Goal: Navigation & Orientation: Find specific page/section

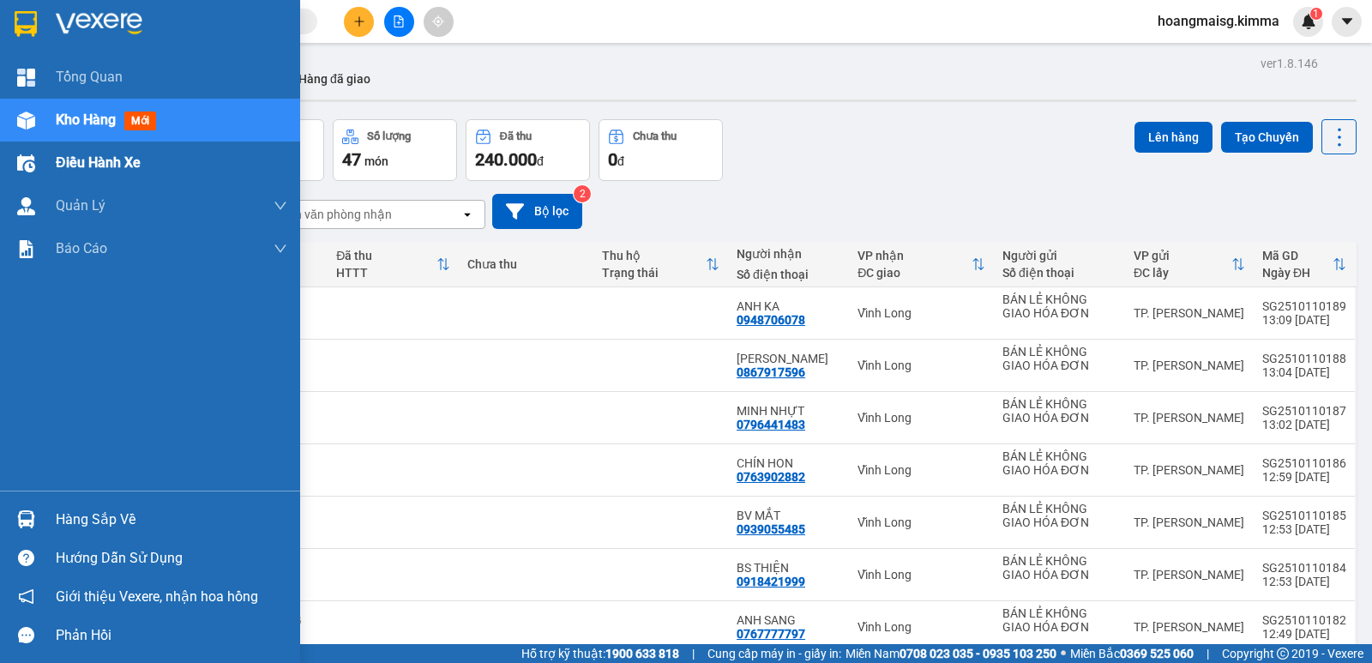
click at [54, 142] on div "Điều hành xe" at bounding box center [150, 162] width 300 height 43
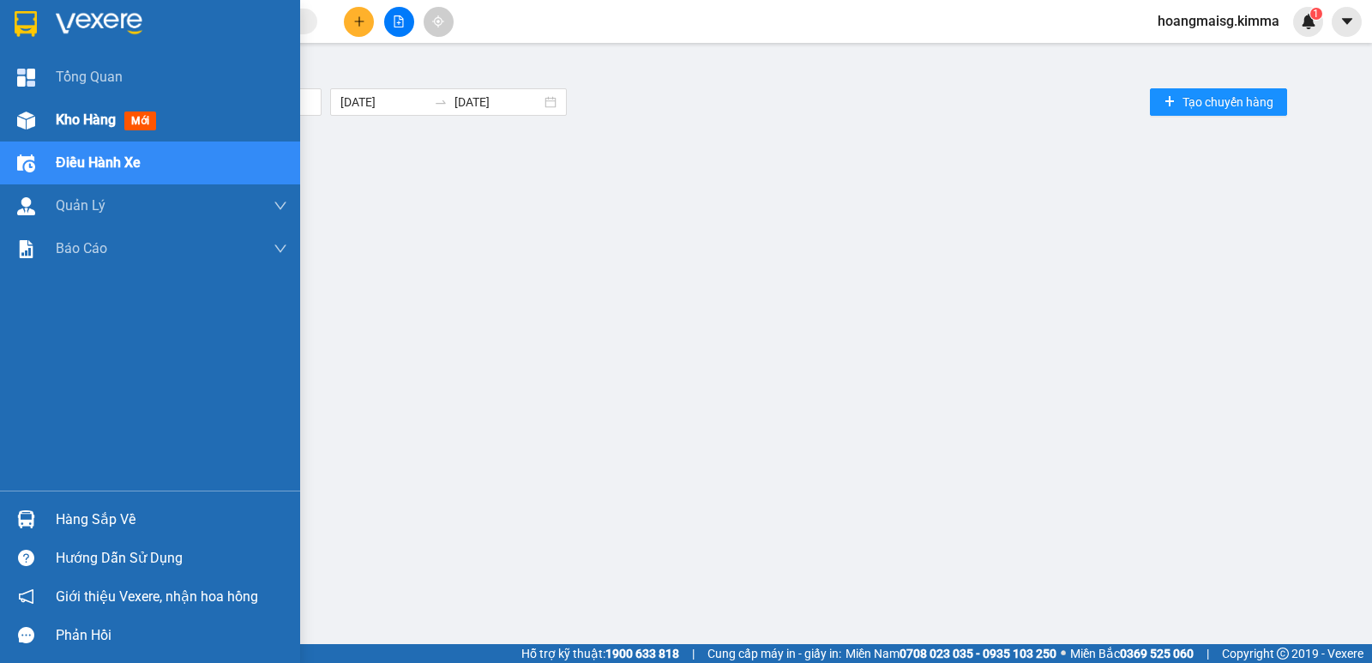
click at [78, 116] on span "Kho hàng" at bounding box center [86, 119] width 60 height 16
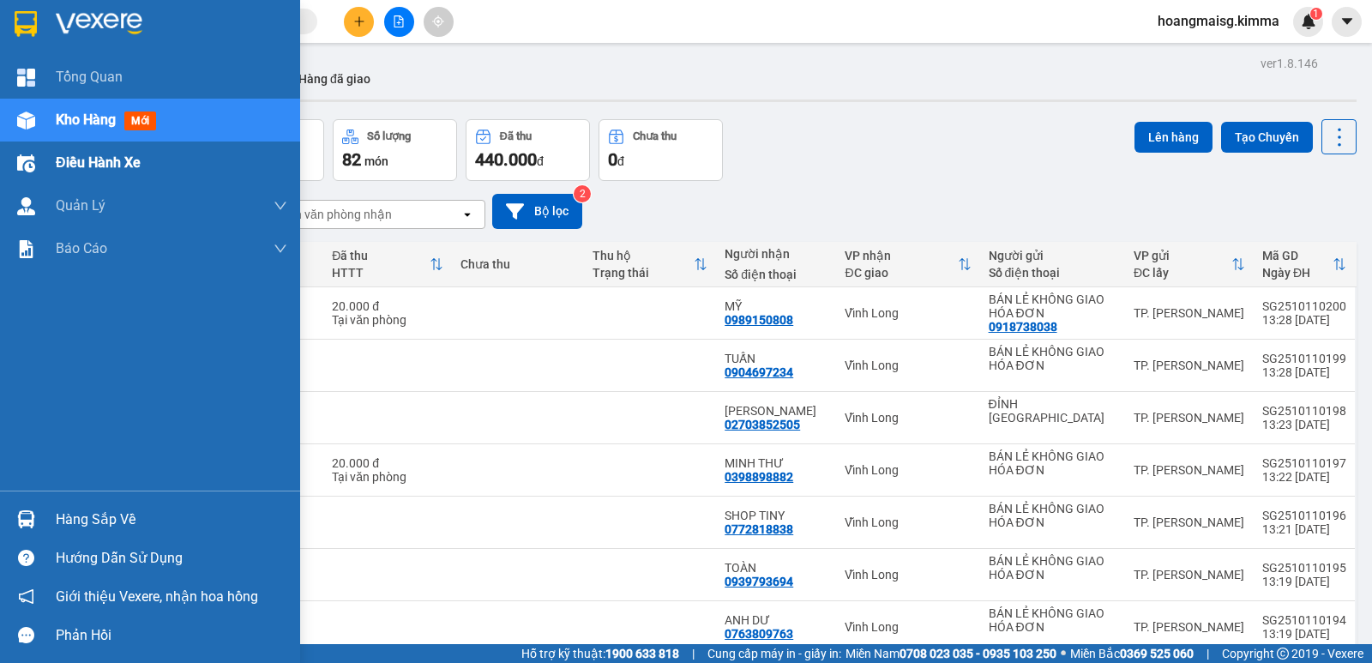
drag, startPoint x: 46, startPoint y: 177, endPoint x: 48, endPoint y: 165, distance: 11.3
click at [47, 176] on div "Điều hành xe" at bounding box center [150, 162] width 300 height 43
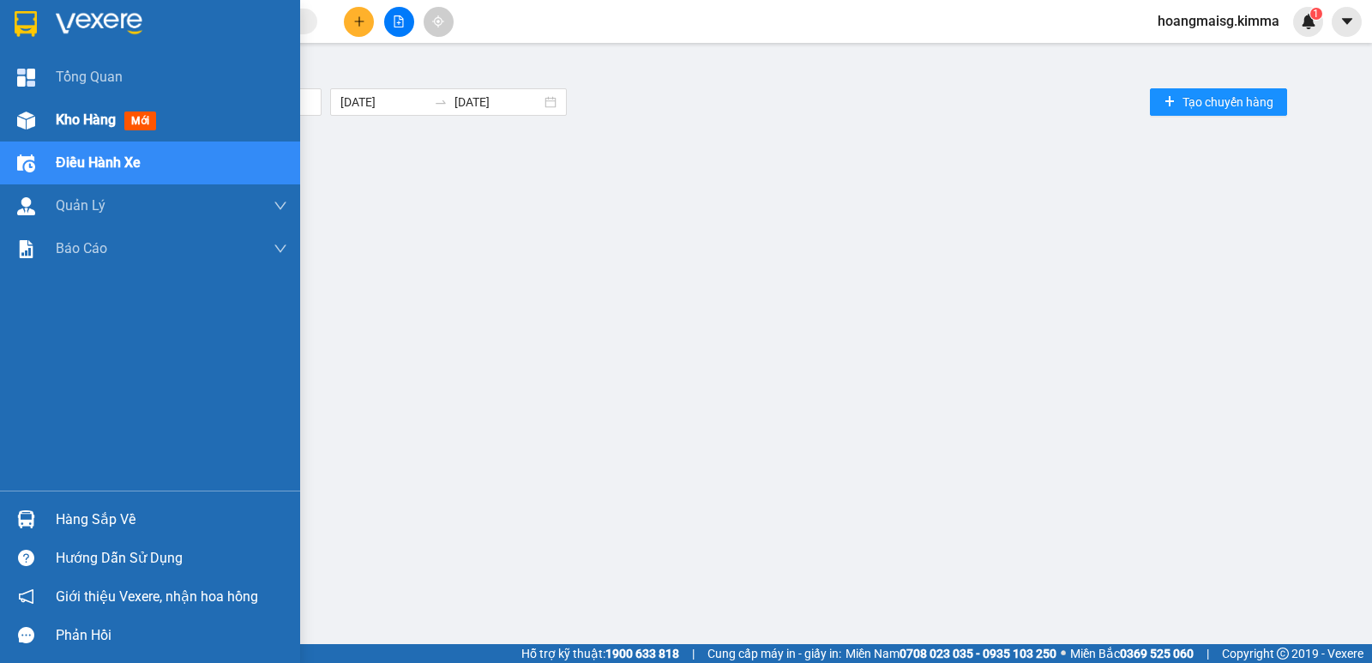
click at [61, 118] on span "Kho hàng" at bounding box center [86, 119] width 60 height 16
